Goal: Check status

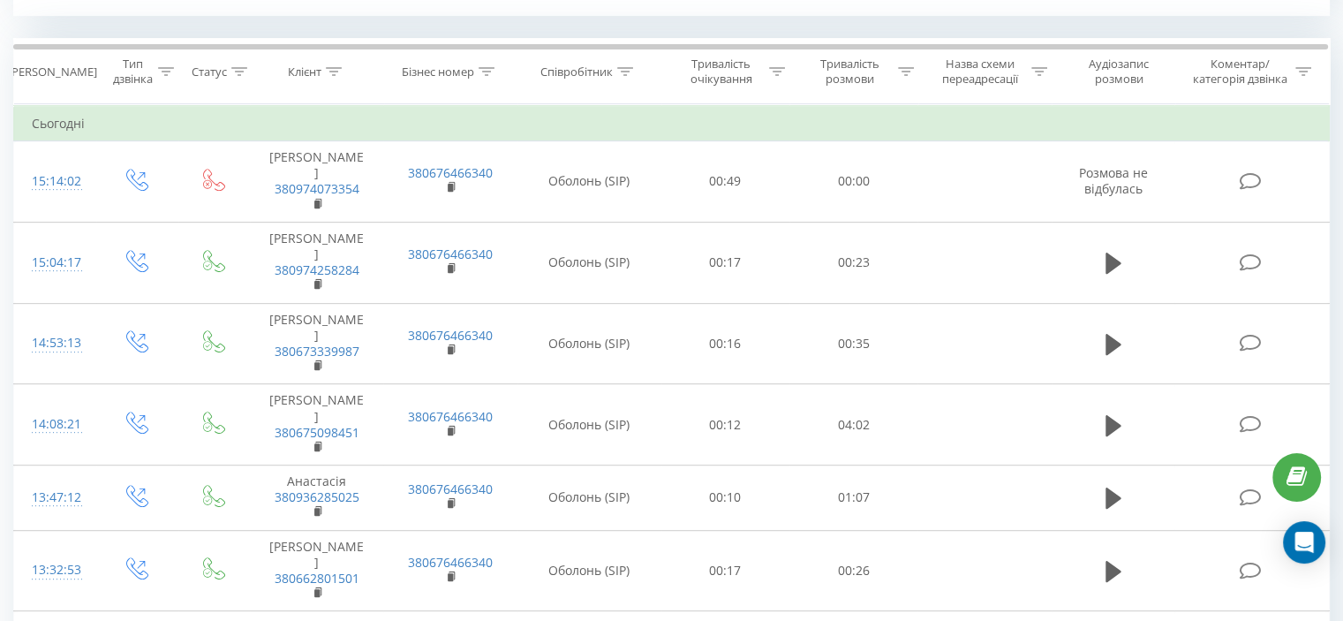
scroll to position [724, 0]
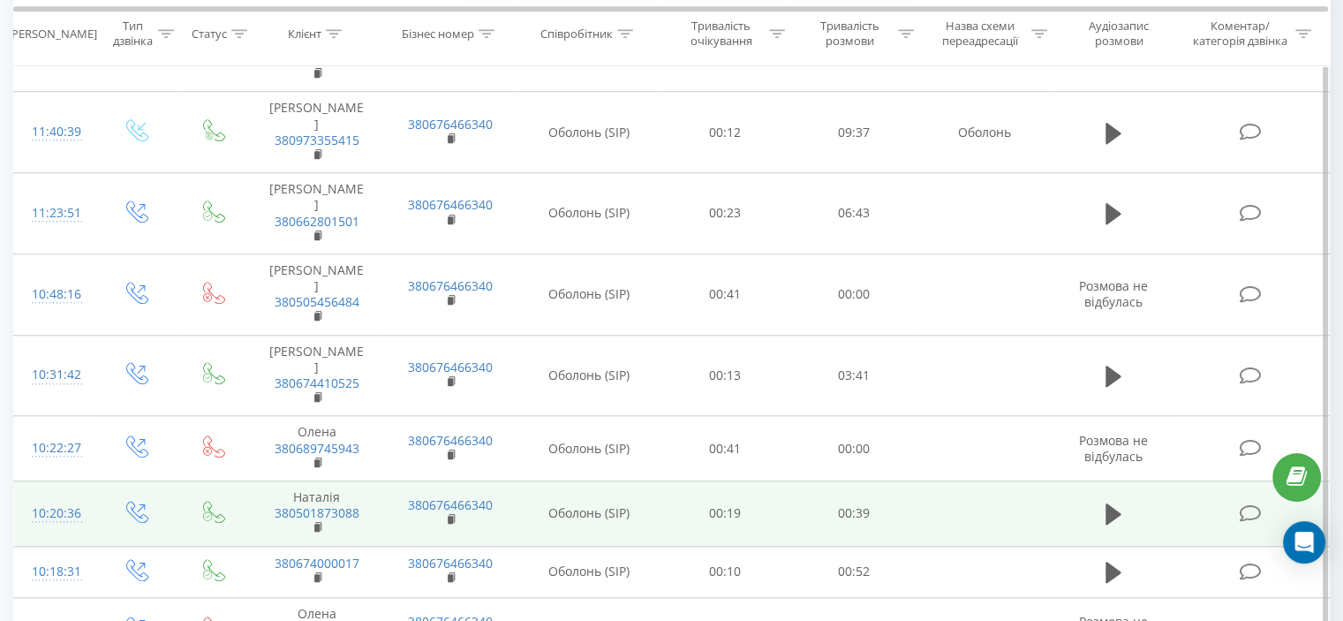
scroll to position [1589, 0]
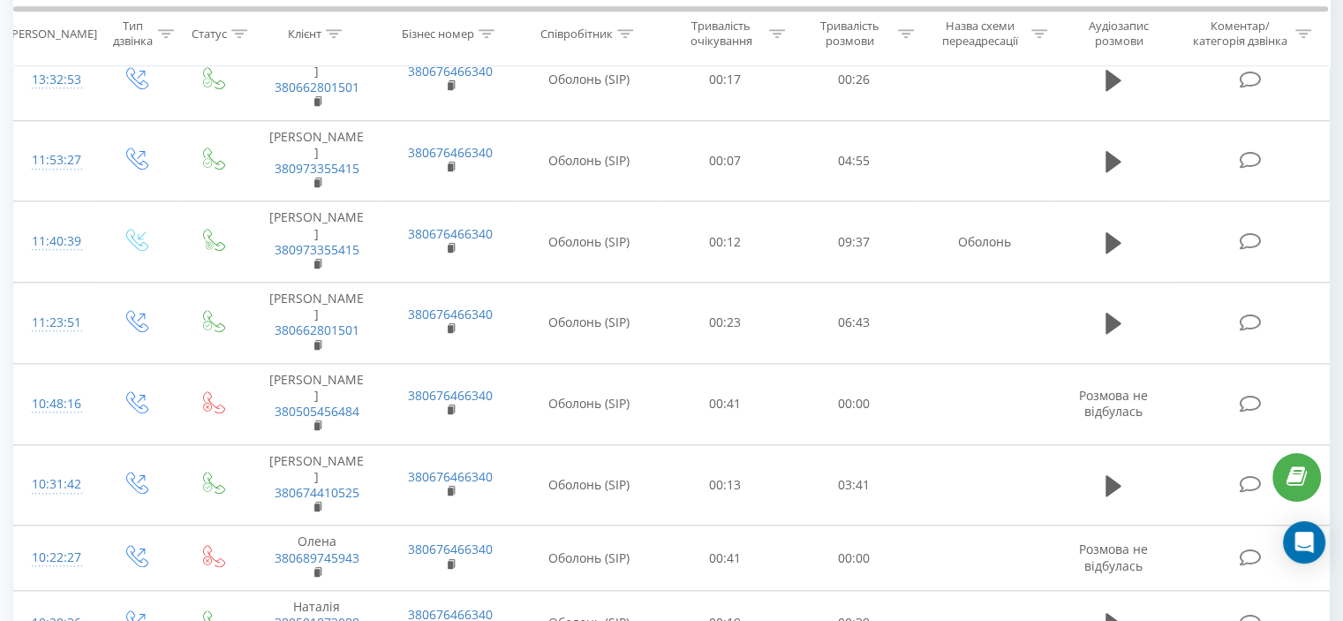
scroll to position [1677, 0]
